Goal: Task Accomplishment & Management: Manage account settings

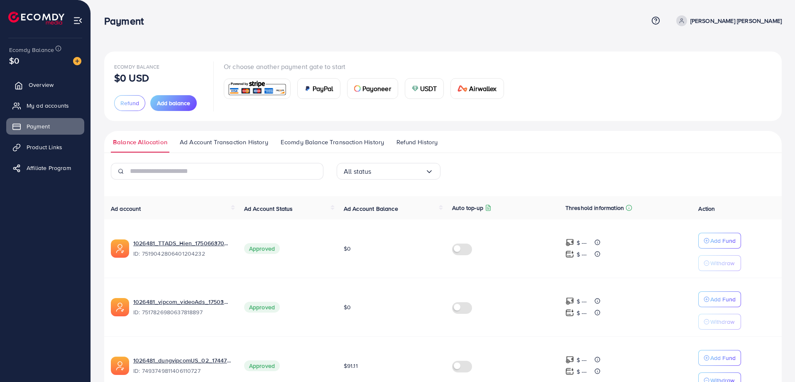
click at [42, 85] on span "Overview" at bounding box center [41, 85] width 25 height 8
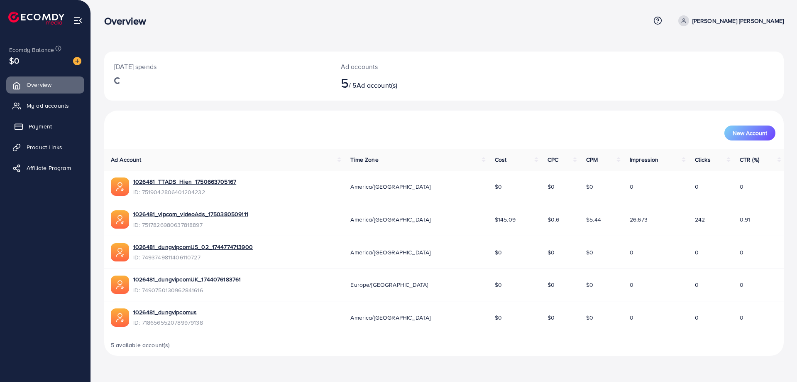
click at [37, 125] on span "Payment" at bounding box center [40, 126] width 23 height 8
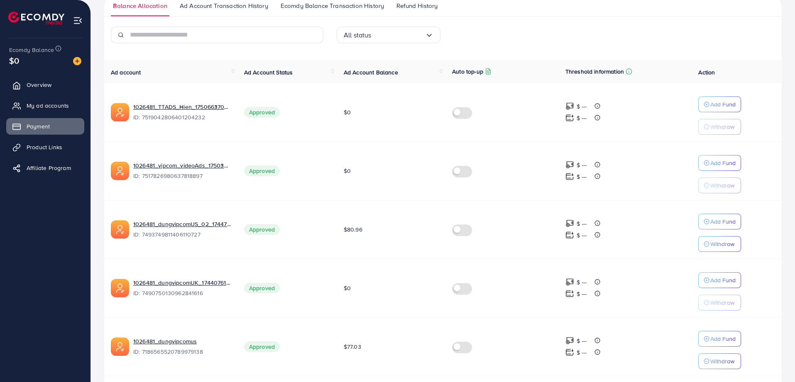
scroll to position [124, 0]
